Goal: Information Seeking & Learning: Learn about a topic

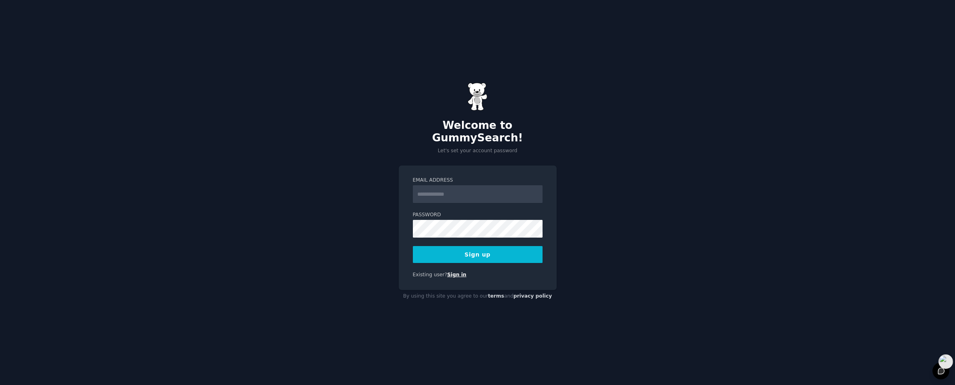
click at [449, 272] on link "Sign in" at bounding box center [456, 275] width 19 height 6
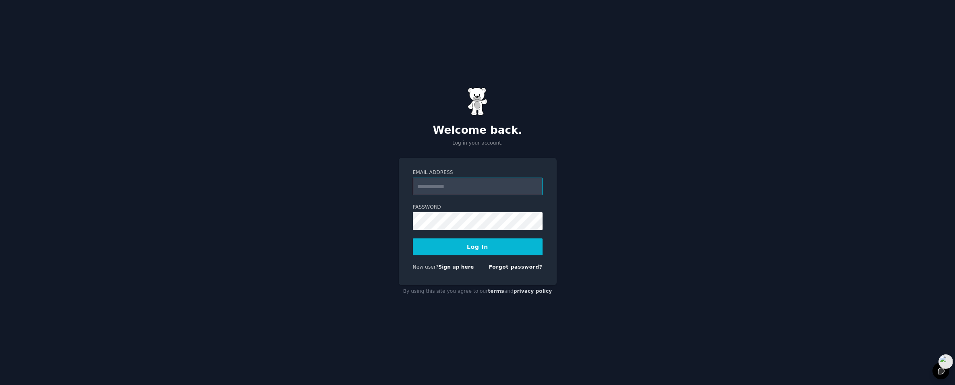
click at [461, 188] on input "Email Address" at bounding box center [478, 187] width 130 height 18
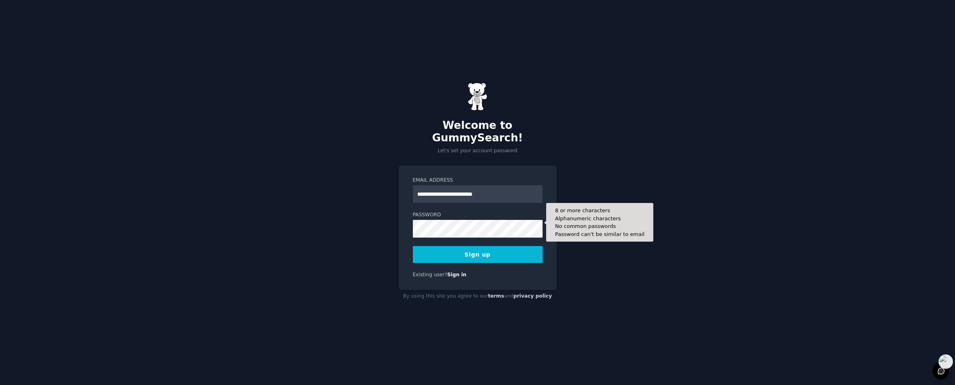
type input "**********"
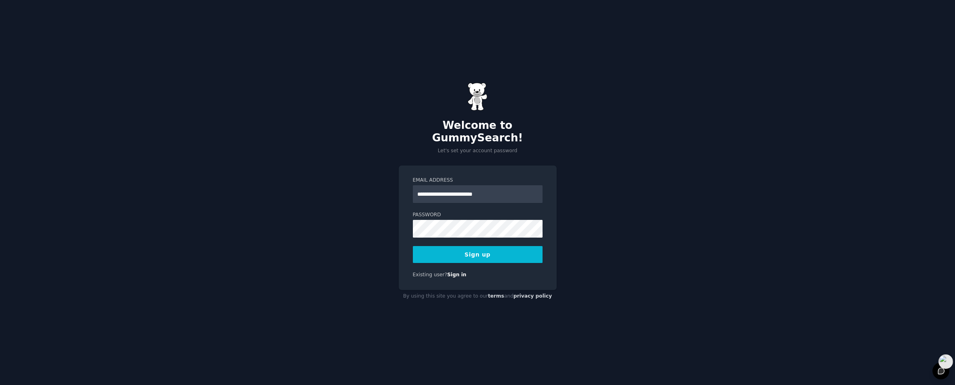
click at [473, 251] on button "Sign up" at bounding box center [478, 254] width 130 height 17
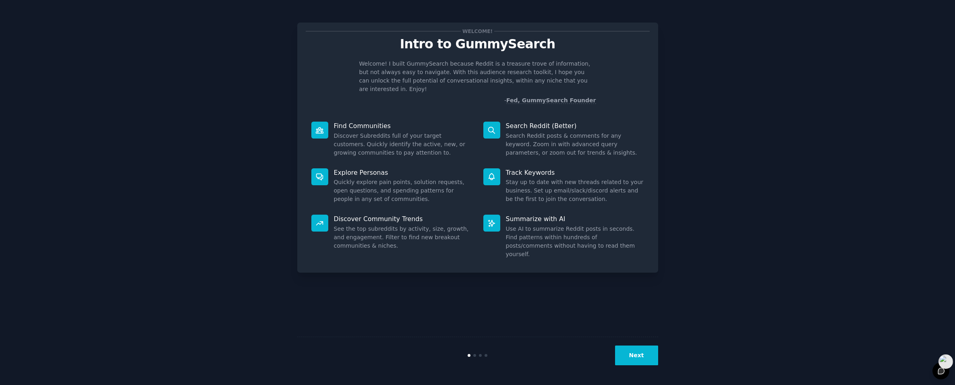
click at [505, 83] on p "Welcome! I built GummySearch because Reddit is a treasure trove of information,…" at bounding box center [477, 77] width 237 height 34
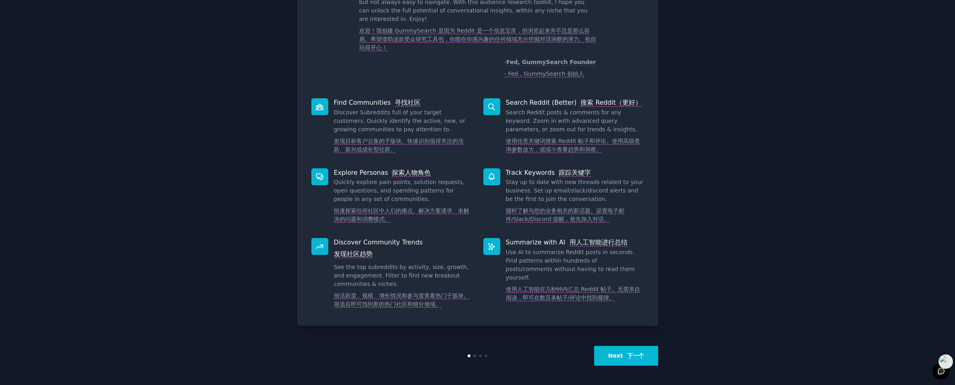
scroll to position [70, 0]
click at [613, 359] on button "Next 下一个" at bounding box center [626, 356] width 64 height 20
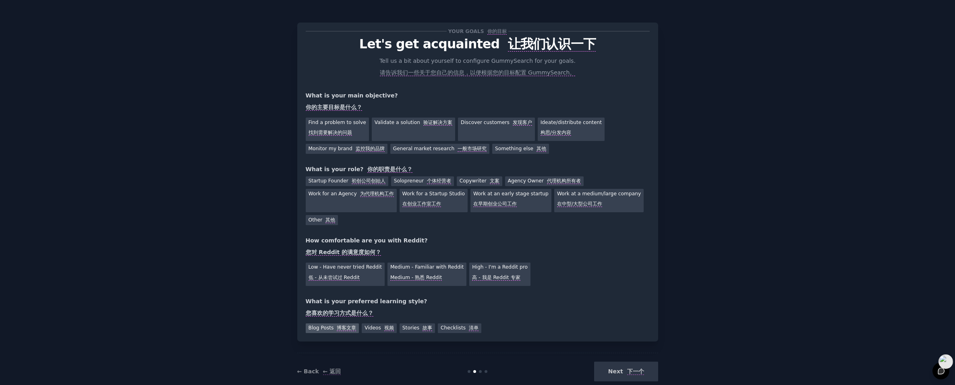
scroll to position [16, 0]
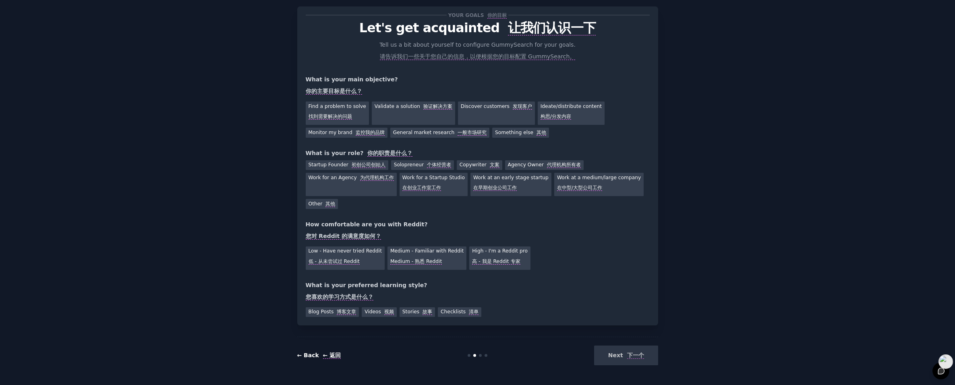
click at [320, 356] on font at bounding box center [321, 355] width 4 height 6
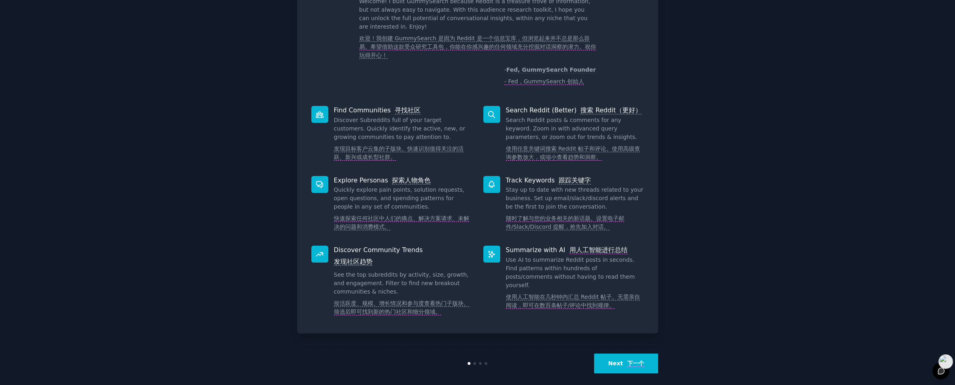
scroll to position [70, 0]
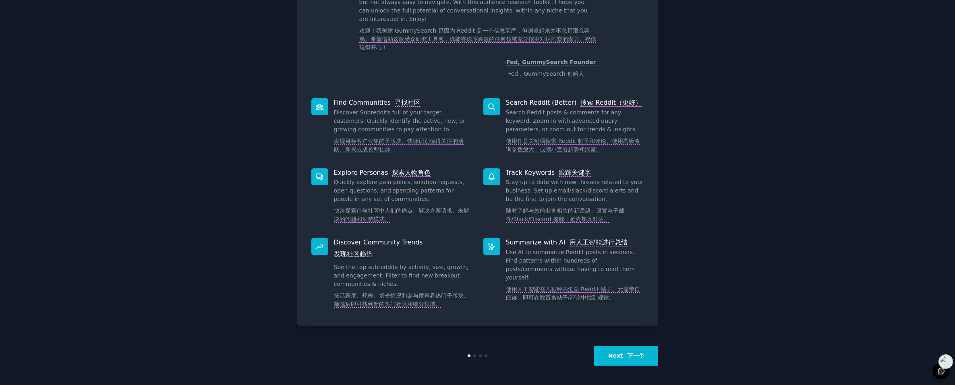
click at [609, 351] on button "Next 下一个" at bounding box center [626, 356] width 64 height 20
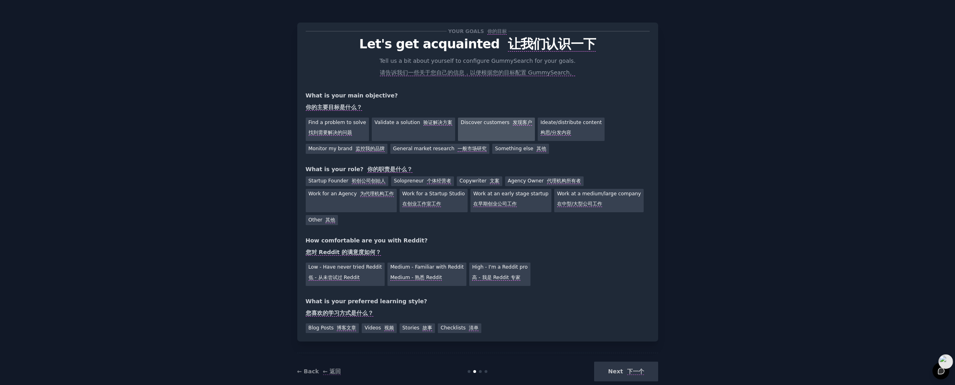
click at [476, 137] on div "Discover customers 发现客户" at bounding box center [496, 129] width 77 height 23
click at [457, 147] on font "一般市场研究" at bounding box center [471, 149] width 29 height 6
click at [473, 138] on div "Discover customers 发现客户" at bounding box center [496, 129] width 77 height 23
click at [428, 179] on font "个体经营者" at bounding box center [439, 181] width 24 height 6
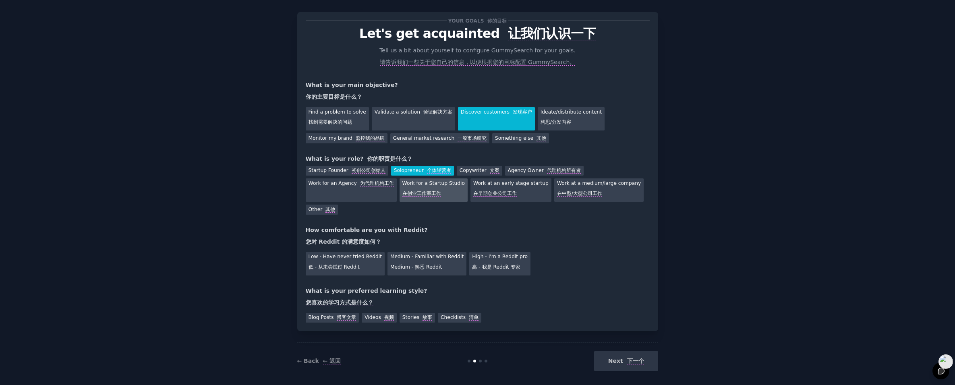
scroll to position [16, 0]
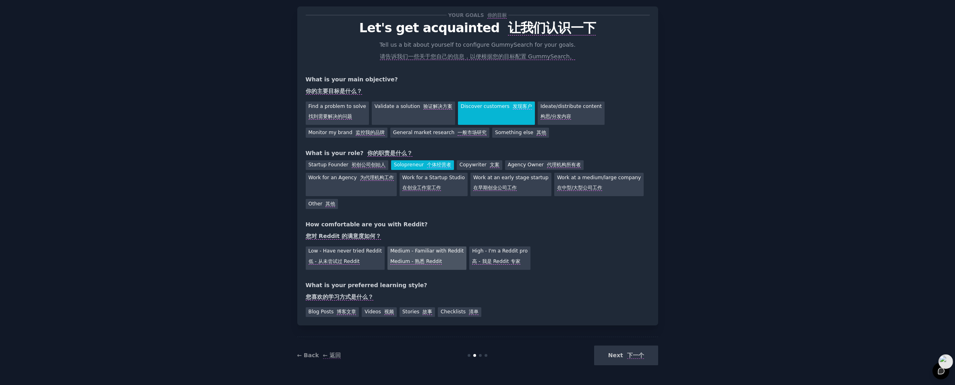
click at [434, 252] on div "Medium - Familiar with Reddit Medium - 熟悉 Reddit" at bounding box center [426, 257] width 79 height 23
click at [376, 310] on div "Videos 视频" at bounding box center [379, 312] width 35 height 10
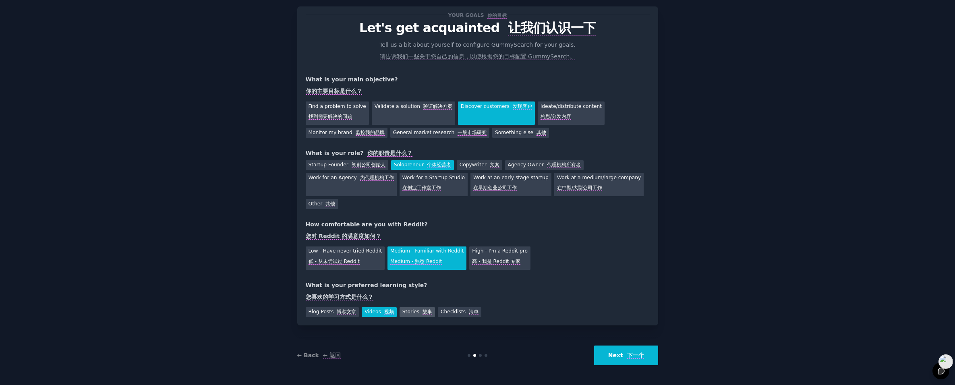
click at [411, 312] on div "Stories 故事" at bounding box center [416, 312] width 35 height 10
click at [340, 313] on font "博客文章" at bounding box center [346, 312] width 19 height 6
click at [625, 356] on font at bounding box center [625, 355] width 4 height 6
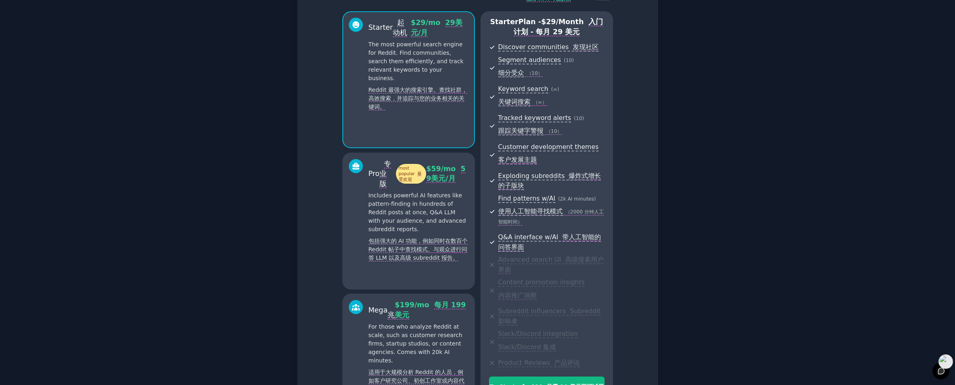
scroll to position [16, 0]
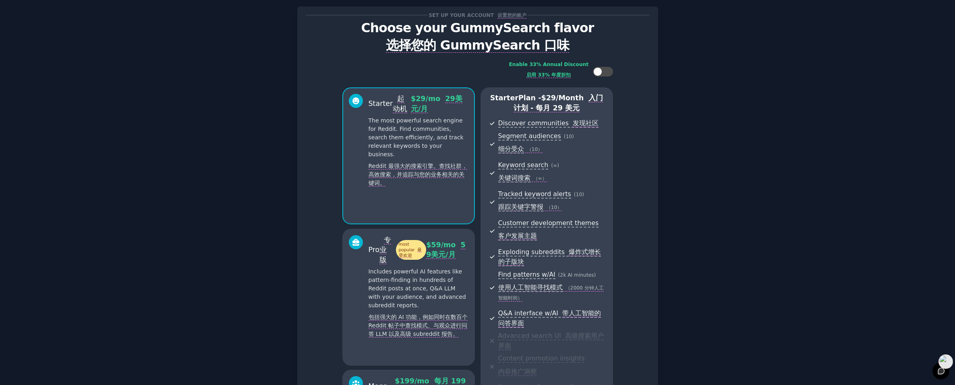
click at [562, 148] on span "Segment audiences ( 10 ) 细分受众 （10）" at bounding box center [551, 144] width 106 height 26
click at [594, 74] on div at bounding box center [597, 71] width 9 height 9
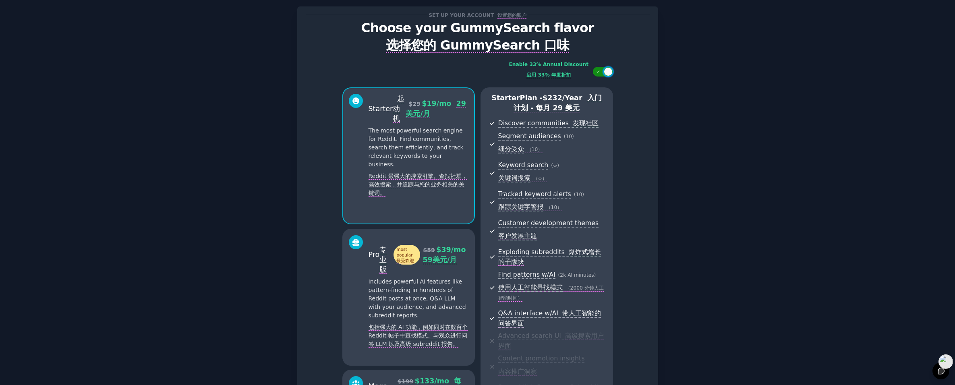
click at [594, 74] on div at bounding box center [603, 72] width 20 height 10
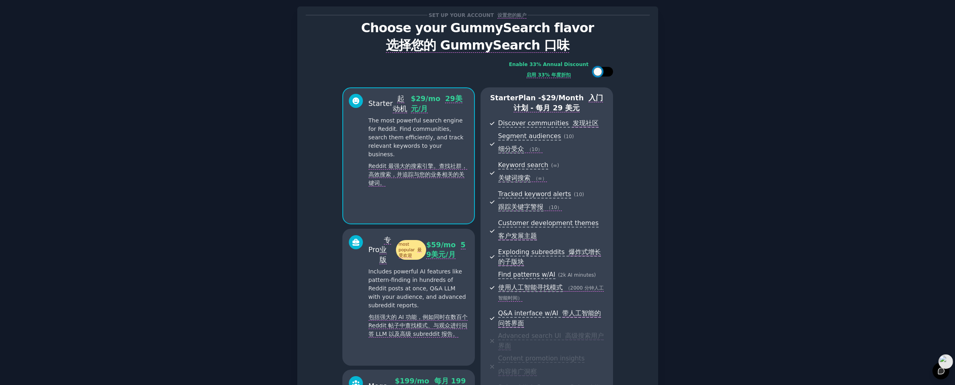
click at [594, 74] on div at bounding box center [597, 71] width 9 height 9
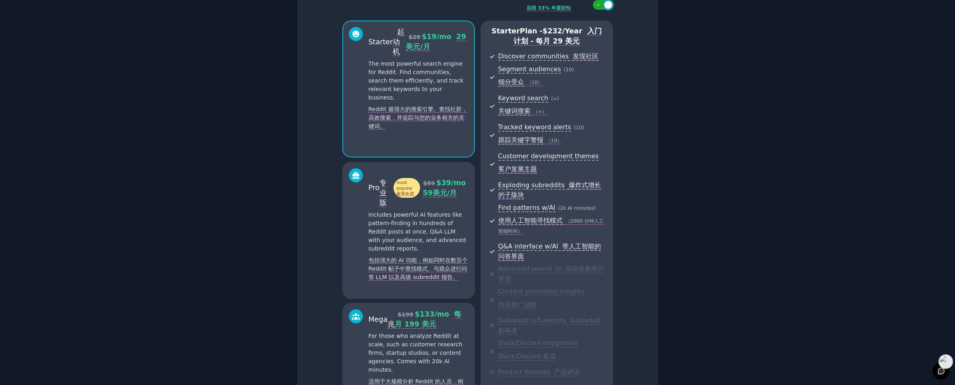
scroll to position [40, 0]
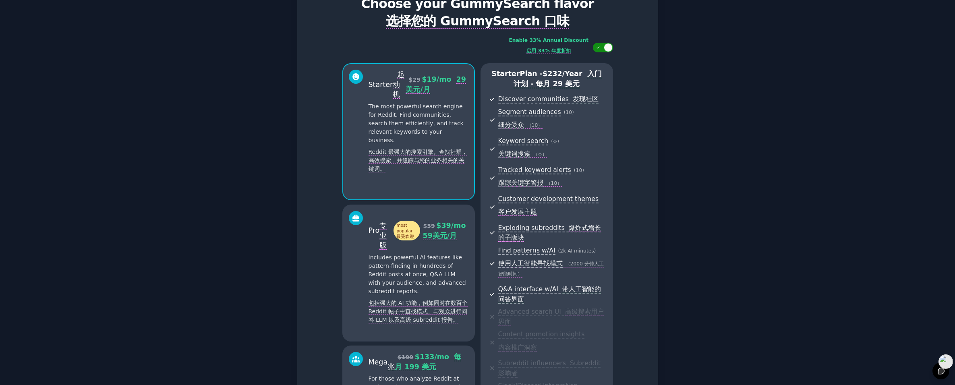
click at [611, 47] on div at bounding box center [608, 47] width 9 height 9
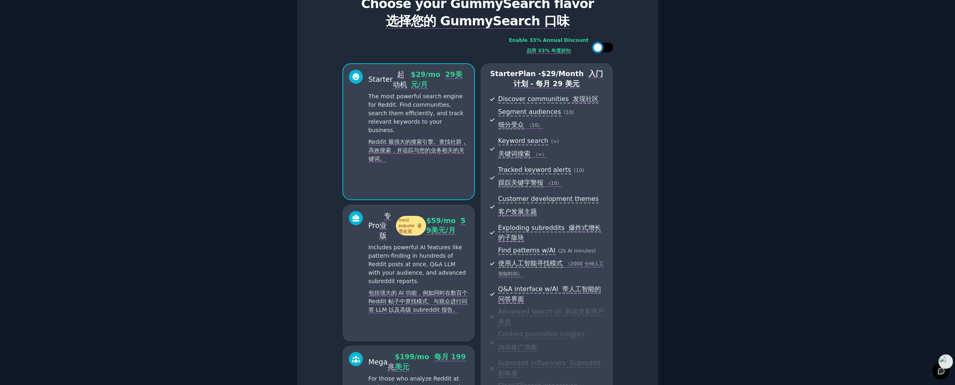
click at [611, 47] on div at bounding box center [603, 48] width 20 height 10
checkbox input "true"
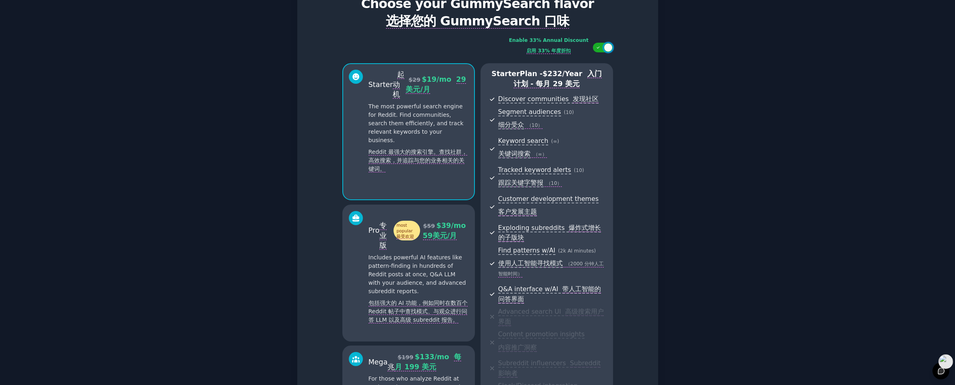
scroll to position [214, 0]
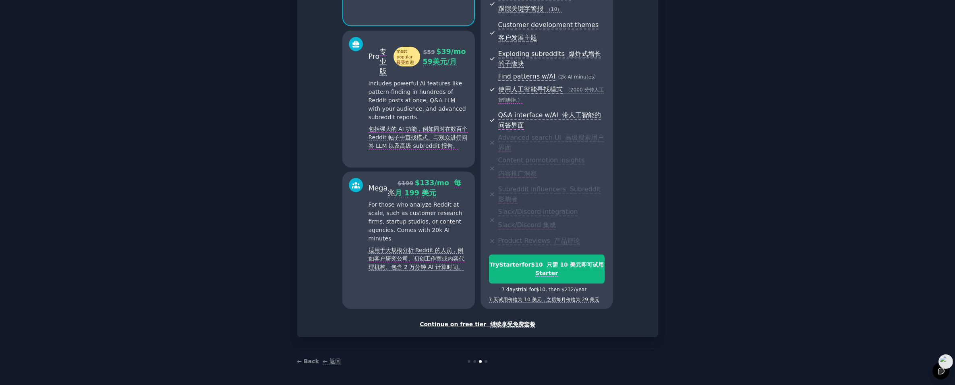
click at [479, 323] on div "Continue on free tier 继续享受免费套餐" at bounding box center [478, 324] width 344 height 8
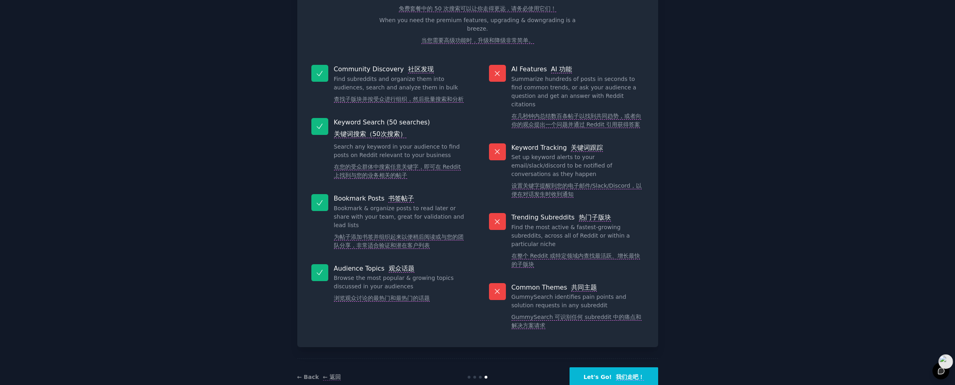
scroll to position [98, 0]
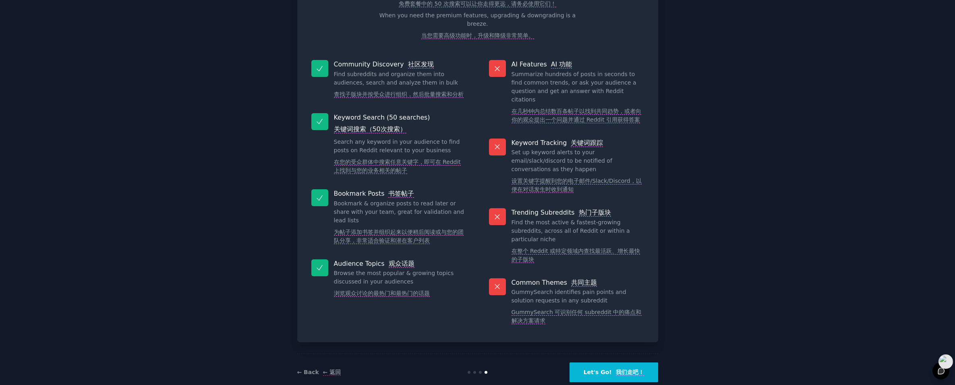
click at [606, 362] on button "Let's Go! 我们走吧！" at bounding box center [613, 372] width 89 height 20
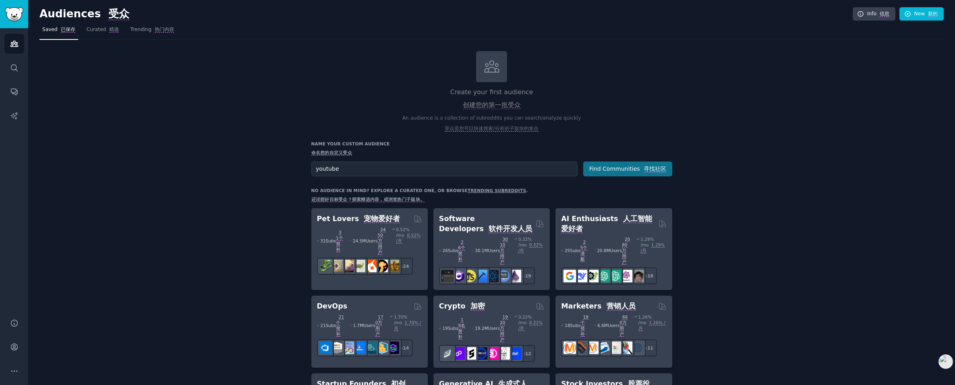
type input "youtube"
click at [633, 165] on button "Find Communities 寻找社区" at bounding box center [627, 168] width 89 height 15
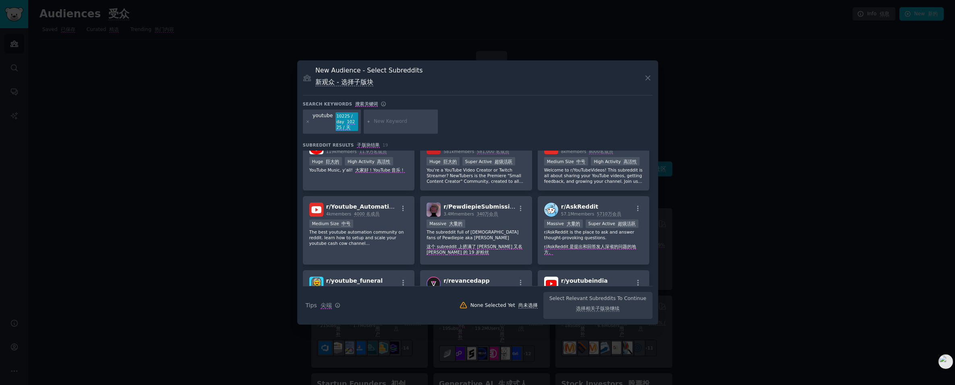
scroll to position [81, 0]
click at [649, 81] on icon at bounding box center [647, 78] width 8 height 8
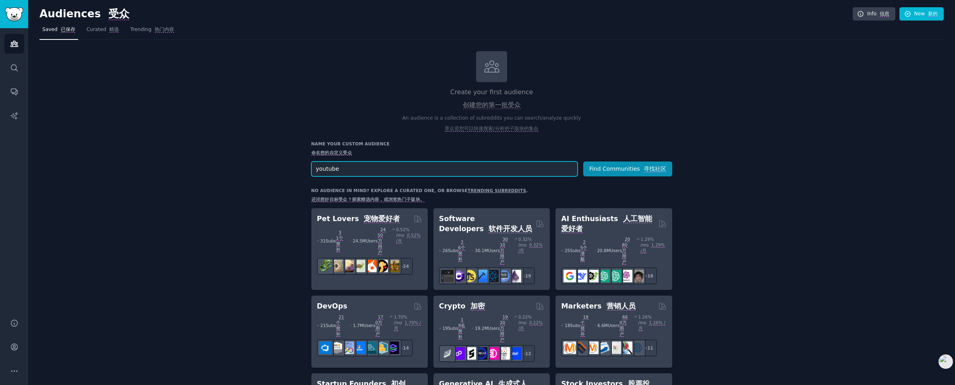
click at [474, 167] on input "youtube" at bounding box center [444, 168] width 266 height 15
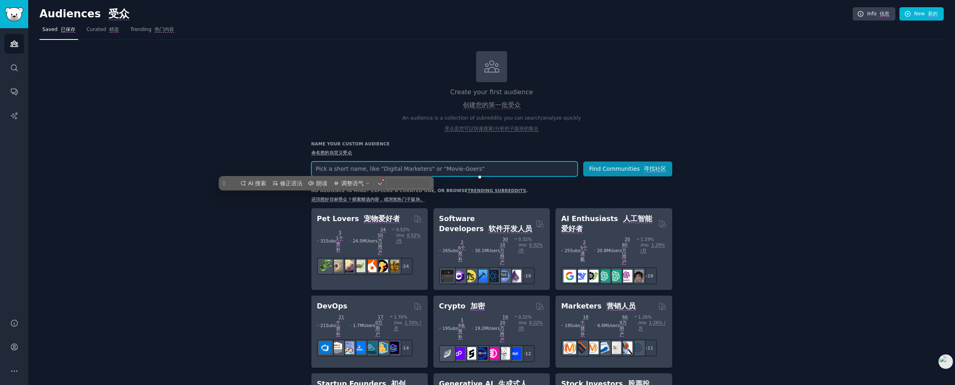
type input "\"
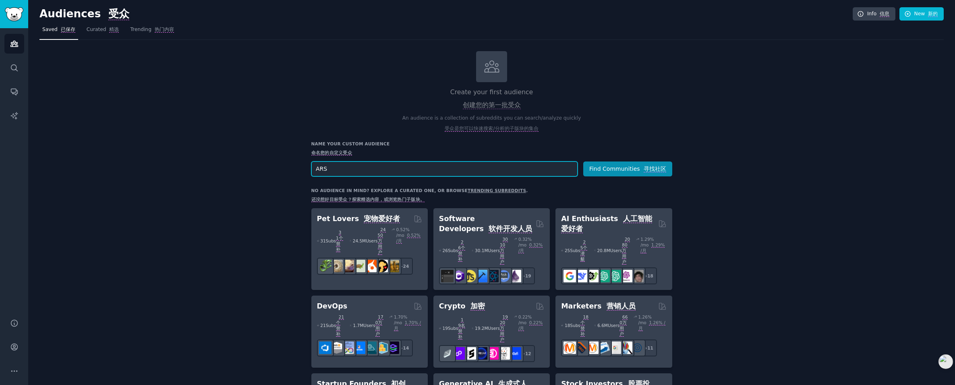
click at [550, 170] on input "ARS" at bounding box center [444, 168] width 266 height 15
type input "A"
click at [618, 171] on button "Find Communities 寻找社区" at bounding box center [627, 168] width 89 height 15
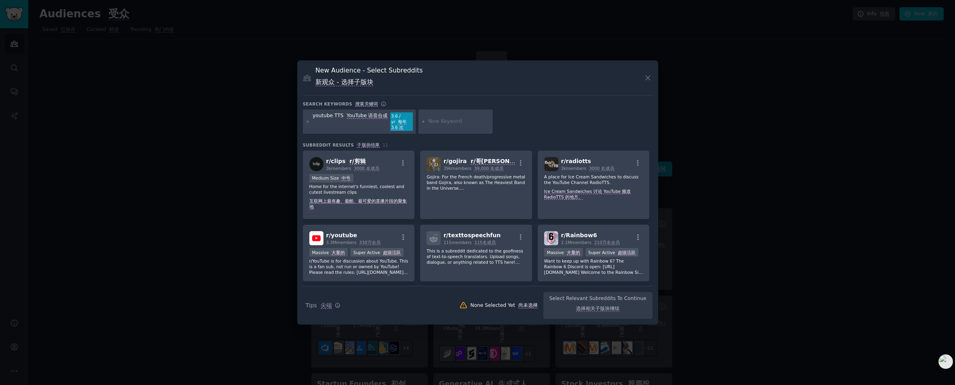
click at [653, 80] on div "New Audience - Select Subreddits 新观众 - 选择子版块 Search keywords 搜索关键词 youtube TTS …" at bounding box center [477, 192] width 361 height 264
click at [649, 81] on icon at bounding box center [647, 78] width 8 height 8
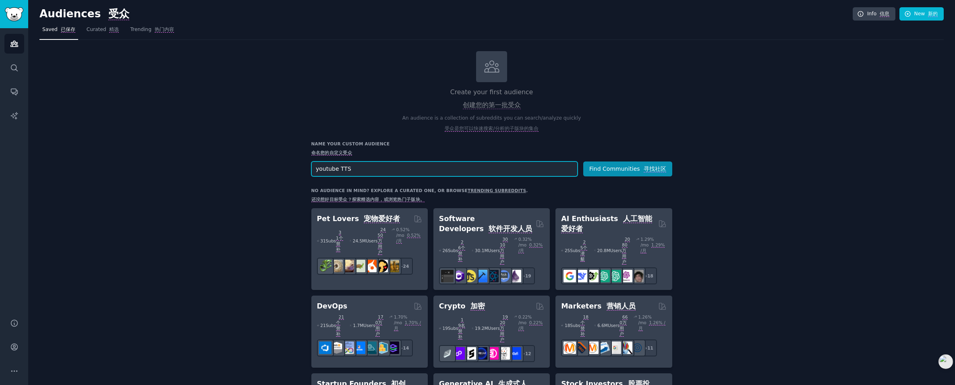
click at [507, 172] on input "youtube TTS" at bounding box center [444, 168] width 266 height 15
type input "youtube AI"
click at [596, 169] on button "Find Communities 寻找社区" at bounding box center [627, 168] width 89 height 15
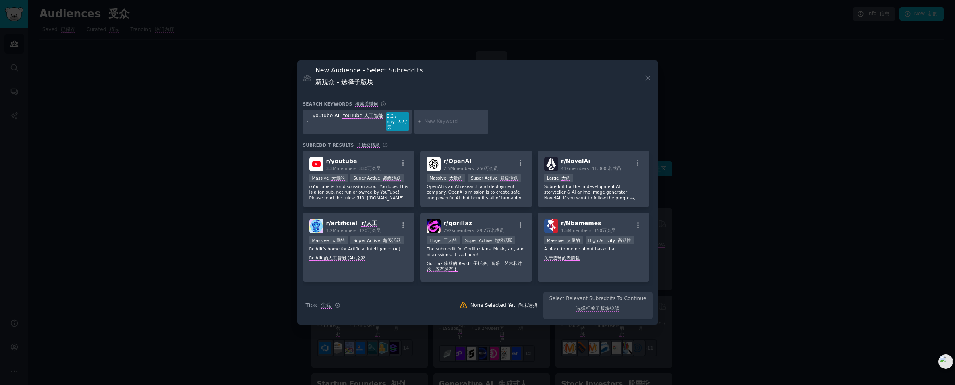
click at [642, 80] on div "New Audience - Select Subreddits 新观众 - 选择子版块" at bounding box center [477, 80] width 349 height 29
click at [646, 79] on icon at bounding box center [647, 78] width 4 height 4
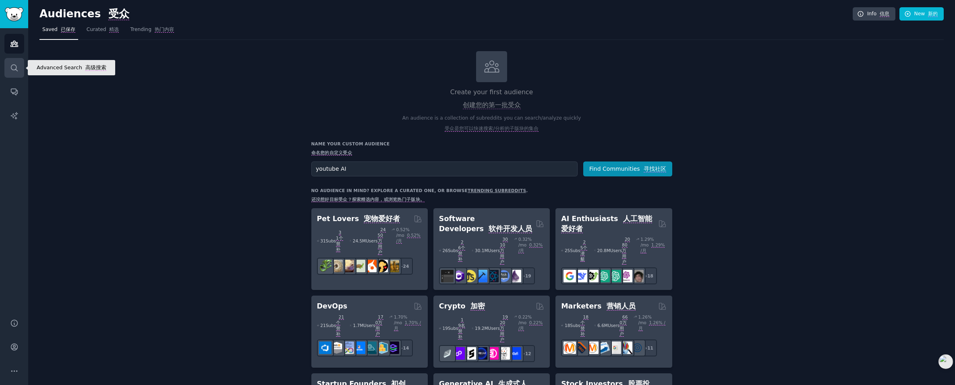
click at [10, 70] on icon "Sidebar" at bounding box center [14, 68] width 8 height 8
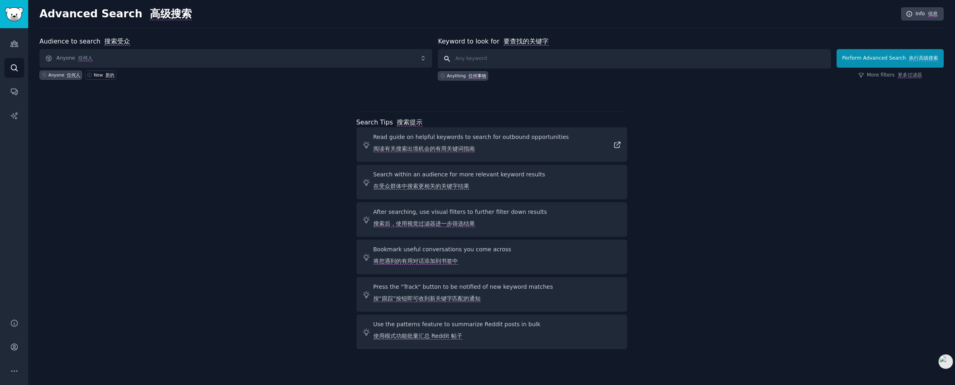
click at [518, 58] on input "text" at bounding box center [634, 58] width 393 height 19
click at [474, 137] on div "Read guide on helpful keywords to search for outbound opportunities 阅读有关搜索出境机会的…" at bounding box center [471, 144] width 196 height 23
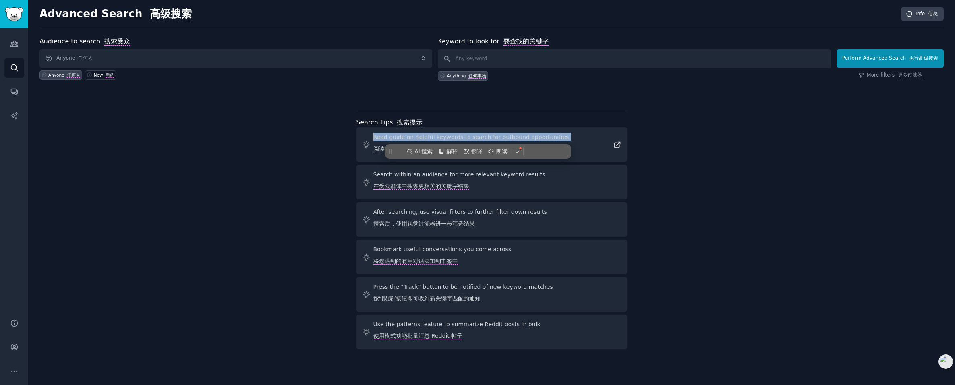
drag, startPoint x: 474, startPoint y: 137, endPoint x: 474, endPoint y: 147, distance: 9.7
click at [474, 144] on body "Advanced Search 高级搜索 Audiences Search Conversations AI Reports Help Account Mor…" at bounding box center [477, 192] width 955 height 385
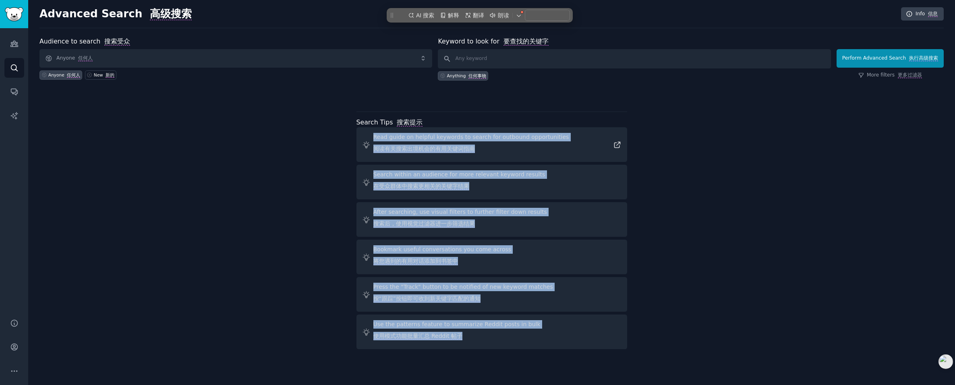
click at [480, 138] on div "Read guide on helpful keywords to search for outbound opportunities 阅读有关搜索出境机会的…" at bounding box center [471, 144] width 196 height 23
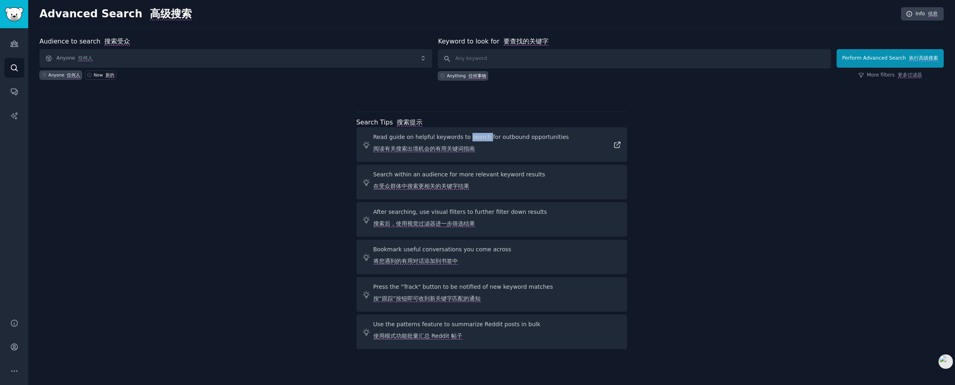
click at [480, 138] on div "Read guide on helpful keywords to search for outbound opportunities 阅读有关搜索出境机会的…" at bounding box center [471, 144] width 196 height 23
click at [535, 66] on input "text" at bounding box center [634, 58] width 393 height 19
paste input "Read guide on helpful keywords to search for outbound opportunities"
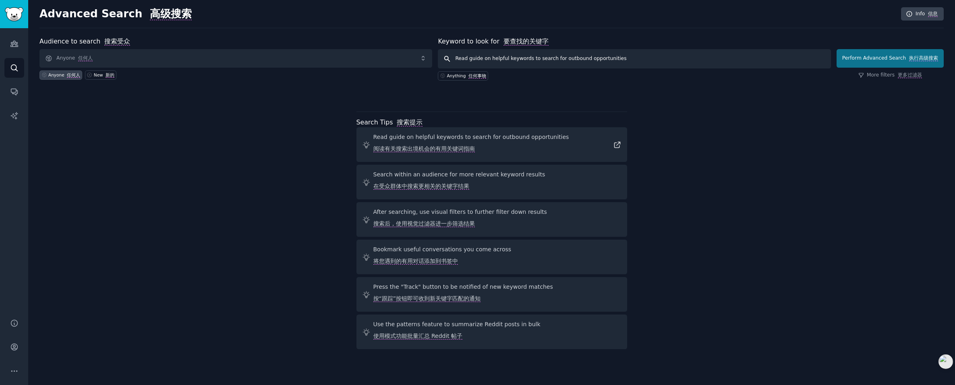
type input "Read guide on helpful keywords to search for outbound opportunities"
click at [851, 60] on button "Perform Advanced Search 执行高级搜索" at bounding box center [889, 58] width 107 height 19
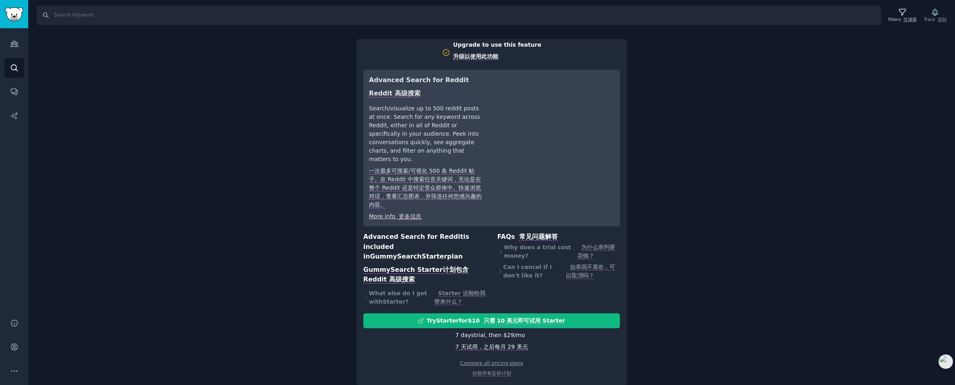
scroll to position [8, 0]
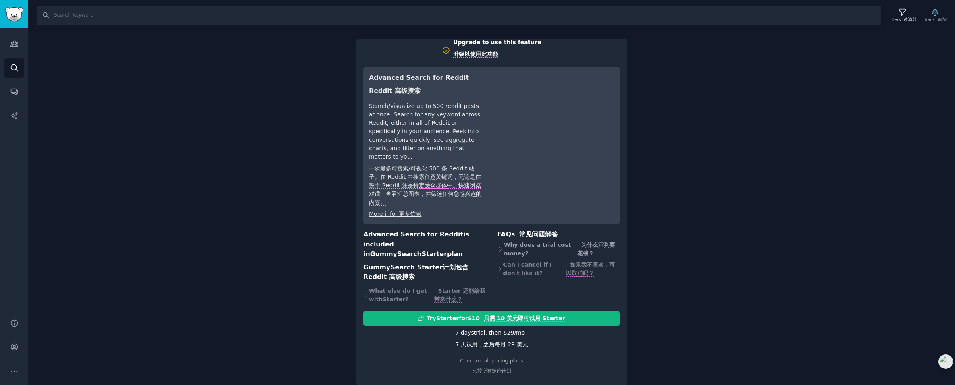
click at [531, 248] on div "Why does a trial cost money? 为什么审判要花钱？" at bounding box center [558, 250] width 123 height 20
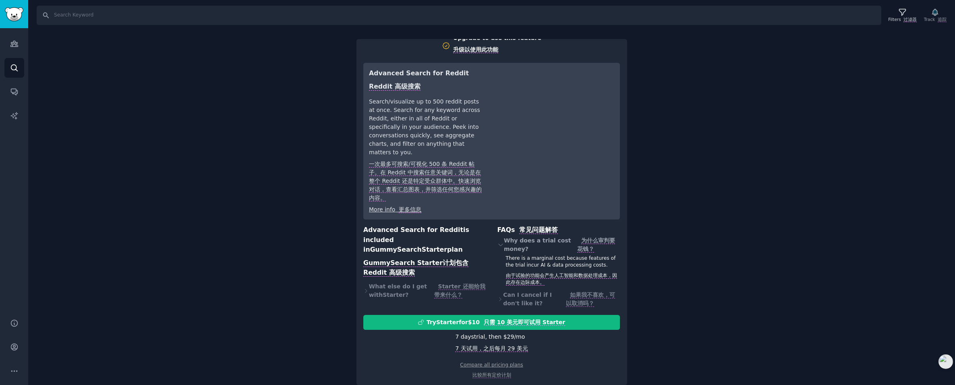
scroll to position [16, 0]
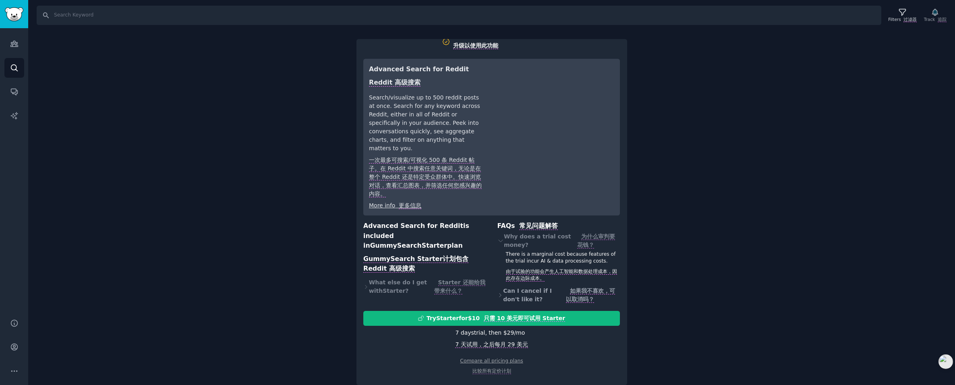
click at [531, 288] on div "Can I cancel if I don't like it? 如果我不喜欢，可以取消吗？" at bounding box center [558, 295] width 123 height 20
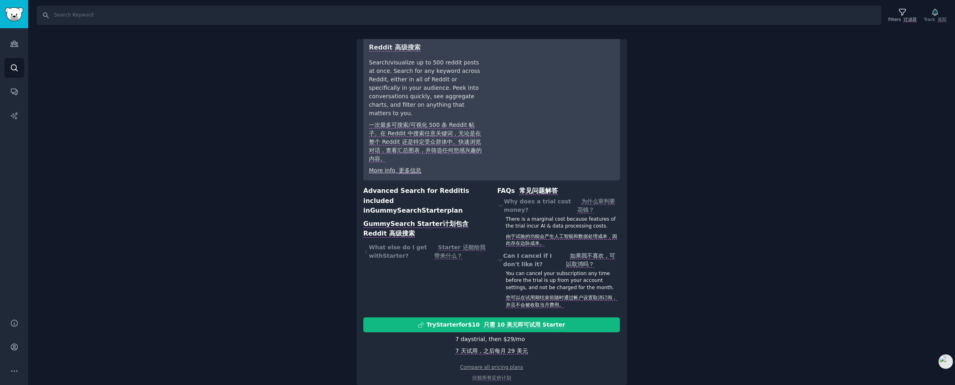
scroll to position [58, 0]
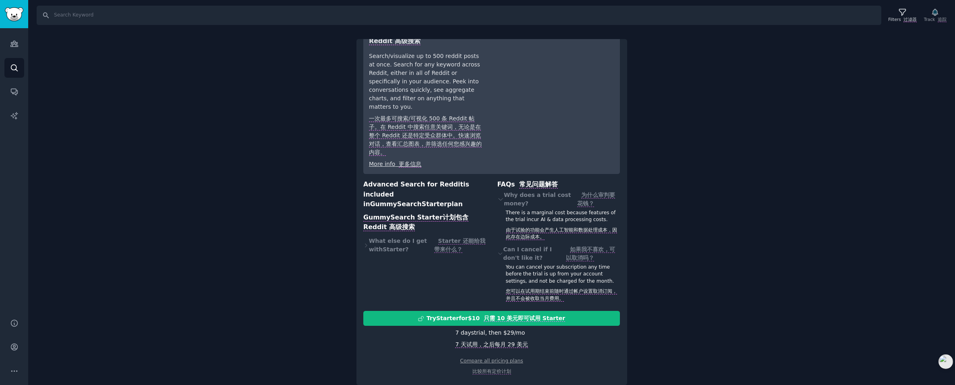
click at [697, 244] on div "Search Filters 过滤器 Track 追踪 Upgrade to use this feature 升级以使用此功能 Advanced Searc…" at bounding box center [491, 192] width 926 height 385
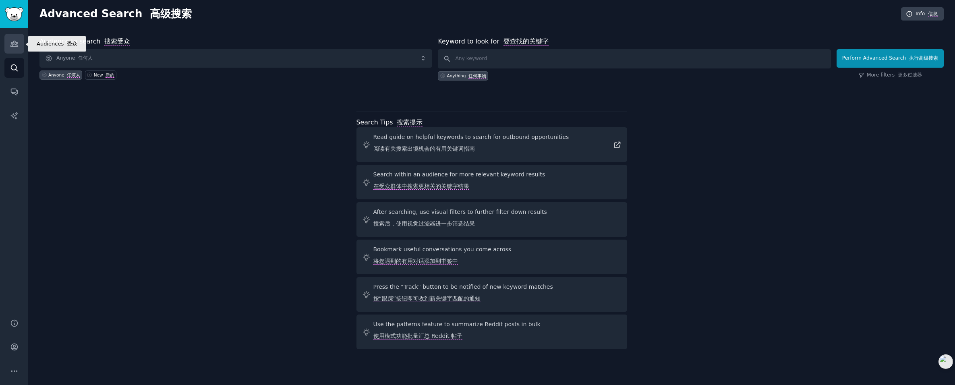
click at [15, 44] on icon "Sidebar" at bounding box center [13, 44] width 7 height 6
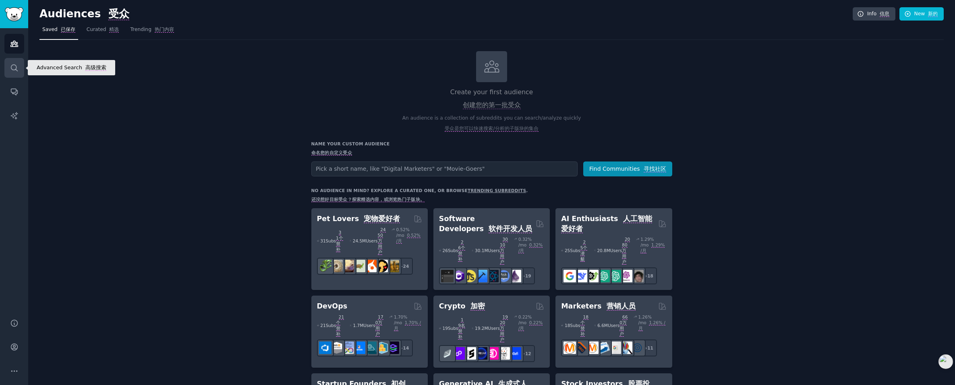
click at [13, 63] on link "Search" at bounding box center [14, 68] width 20 height 20
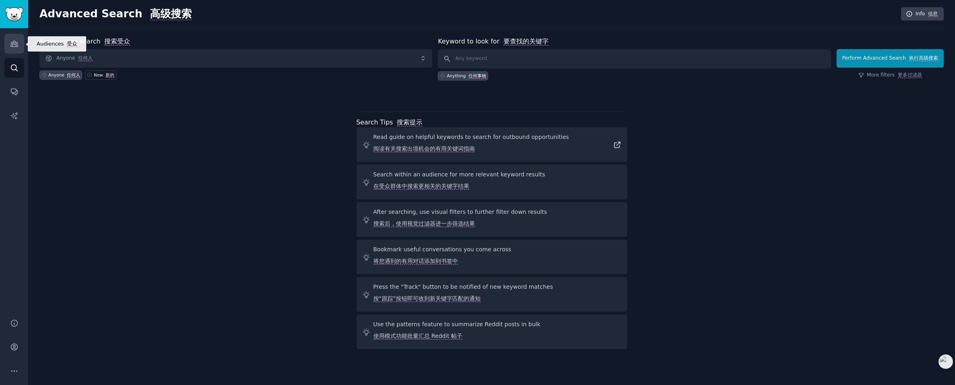
click at [12, 48] on link "Audiences" at bounding box center [14, 44] width 20 height 20
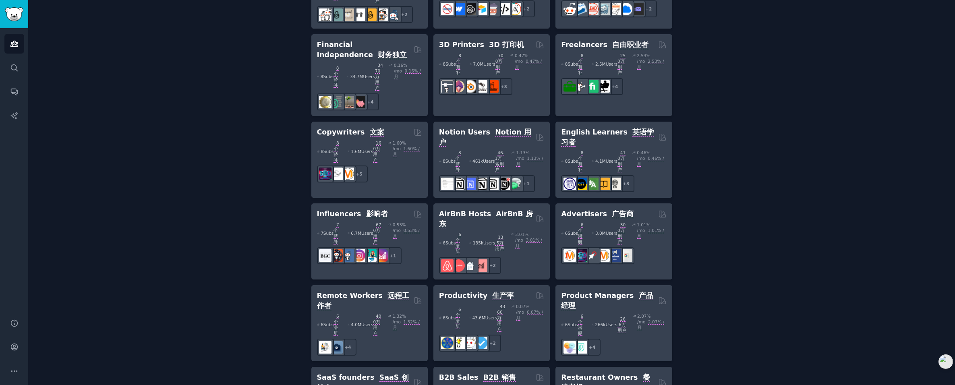
scroll to position [845, 0]
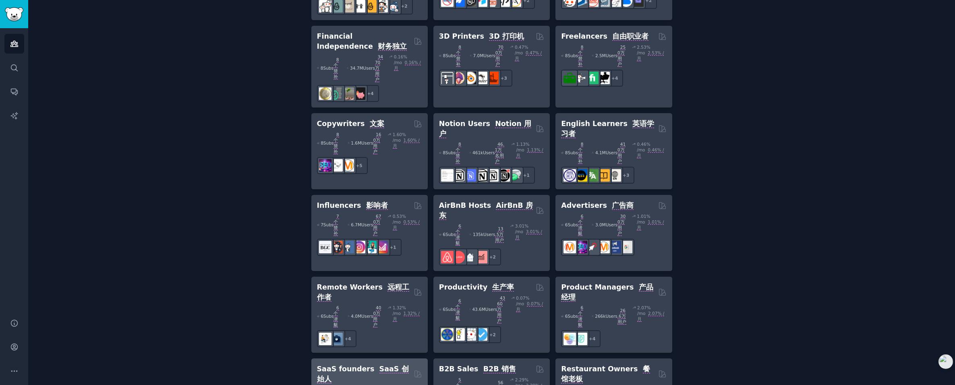
click at [364, 364] on h2 "SaaS founders SaaS 创始人" at bounding box center [364, 374] width 94 height 20
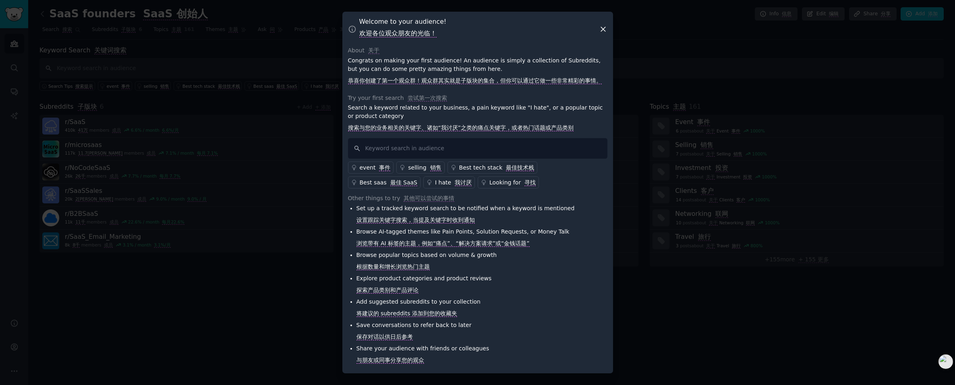
click at [608, 25] on div "Welcome to your audience! 欢迎各位观众朋友的光临！ About 关于 Congrats on making your first a…" at bounding box center [477, 193] width 271 height 362
click at [601, 28] on icon at bounding box center [603, 29] width 8 height 8
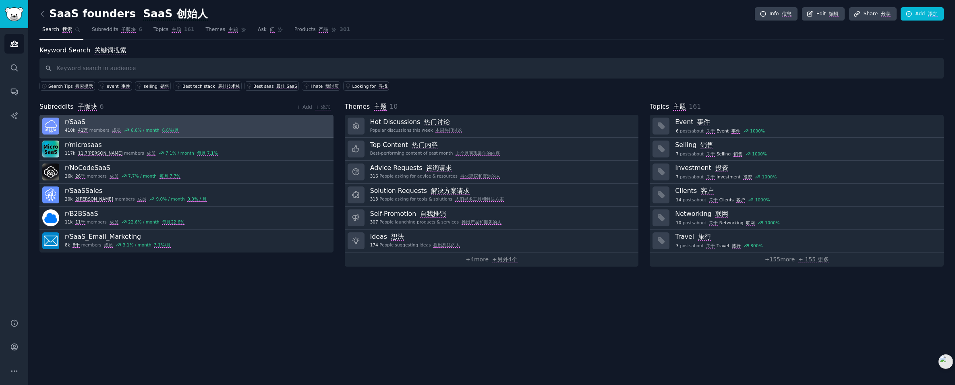
click at [114, 122] on h3 "r/ SaaS" at bounding box center [122, 122] width 114 height 8
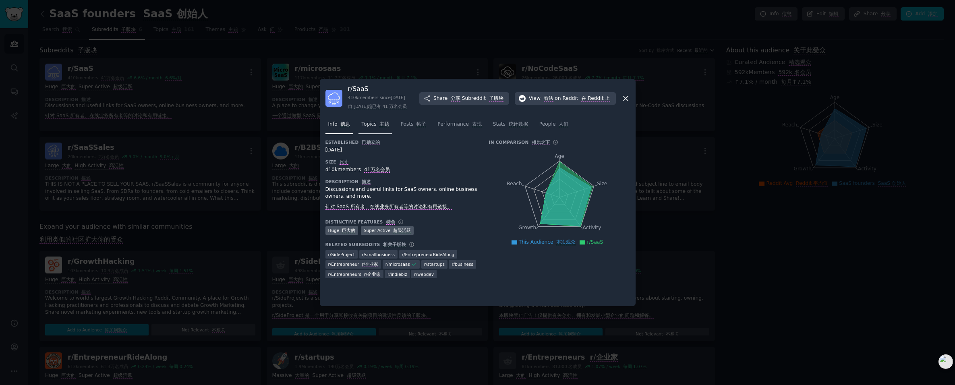
click at [382, 125] on span "Topics 主题" at bounding box center [375, 124] width 28 height 7
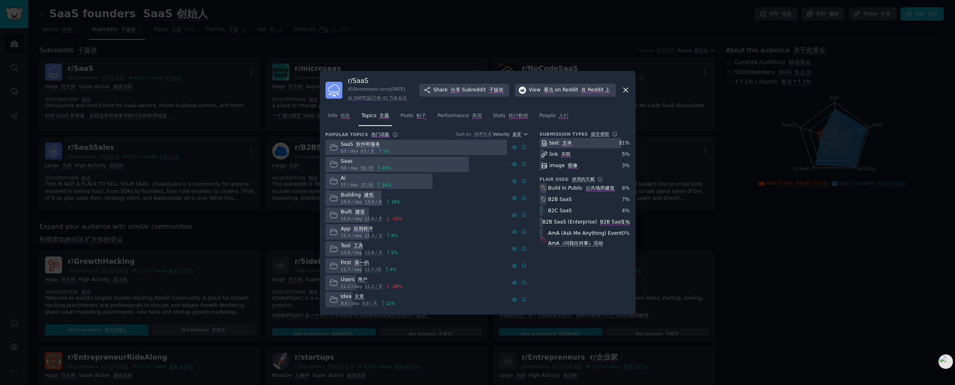
click at [362, 153] on font "63 / 天" at bounding box center [368, 151] width 14 height 5
click at [424, 119] on font "帖子" at bounding box center [421, 116] width 10 height 6
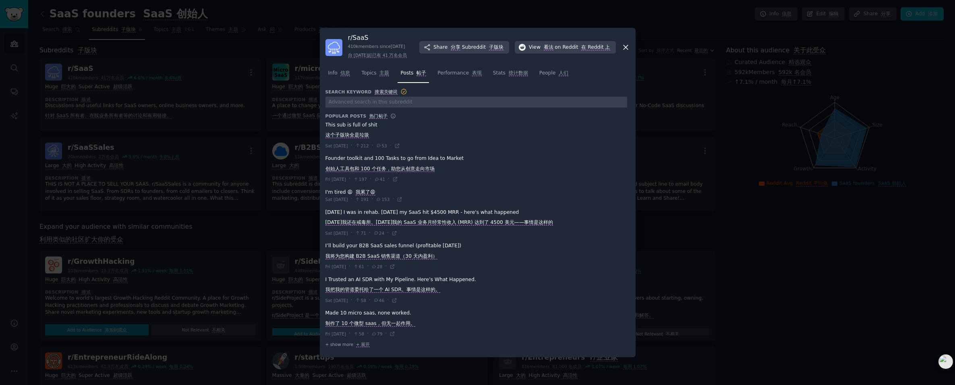
click at [363, 128] on span at bounding box center [476, 135] width 302 height 33
click at [368, 129] on span at bounding box center [476, 135] width 302 height 33
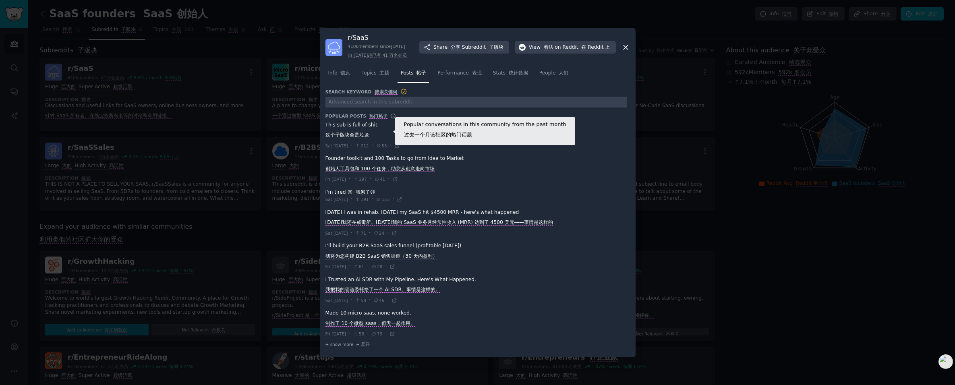
click at [390, 119] on icon at bounding box center [393, 116] width 6 height 6
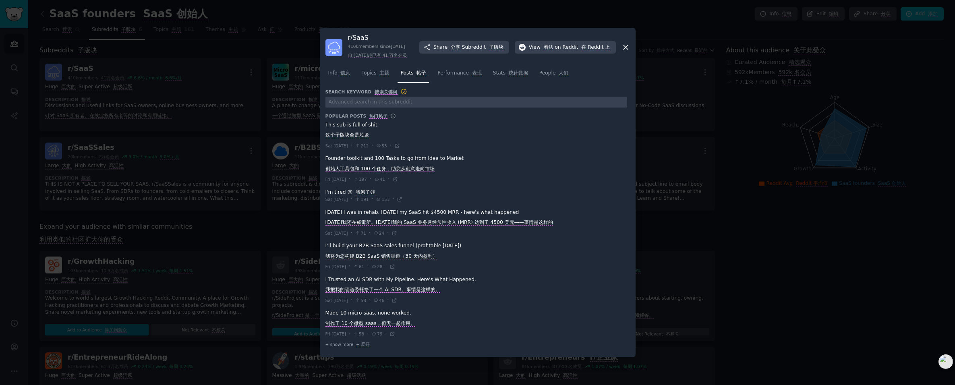
click at [352, 118] on h3 "Popular Posts 热门帖子" at bounding box center [356, 116] width 62 height 6
click at [351, 132] on span at bounding box center [476, 135] width 302 height 33
click at [352, 145] on span at bounding box center [476, 135] width 302 height 33
click at [400, 149] on icon at bounding box center [397, 146] width 6 height 6
click at [396, 235] on icon at bounding box center [394, 233] width 4 height 4
